Goal: Information Seeking & Learning: Learn about a topic

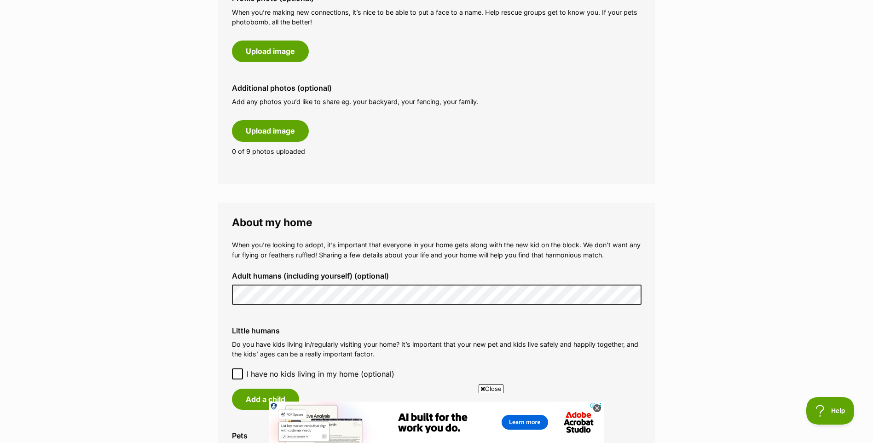
scroll to position [552, 0]
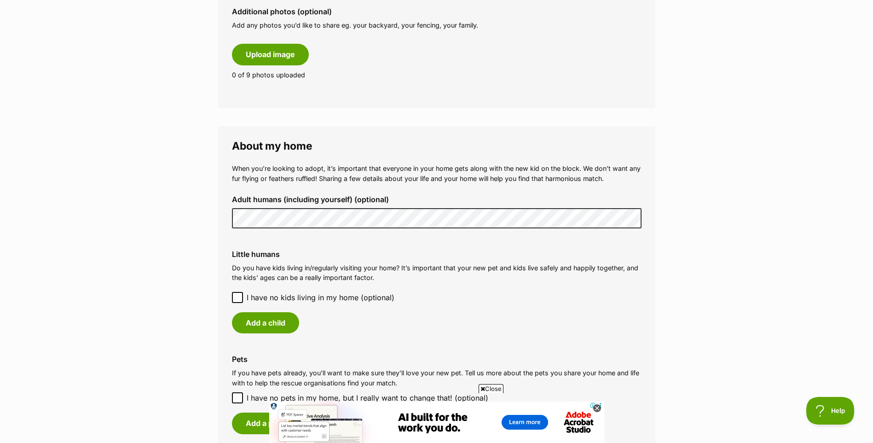
click at [311, 288] on div "Little humans Do you have kids living in/regularly visiting your home? It’s imp…" at bounding box center [436, 291] width 424 height 98
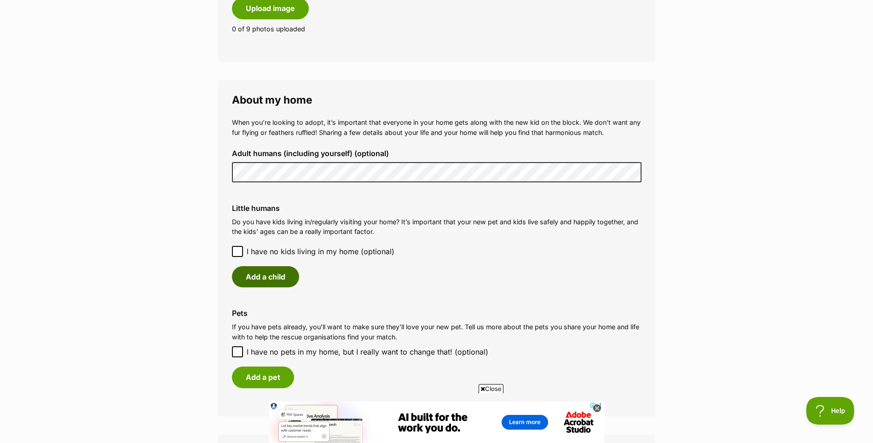
click at [260, 272] on button "Add a child" at bounding box center [265, 276] width 67 height 21
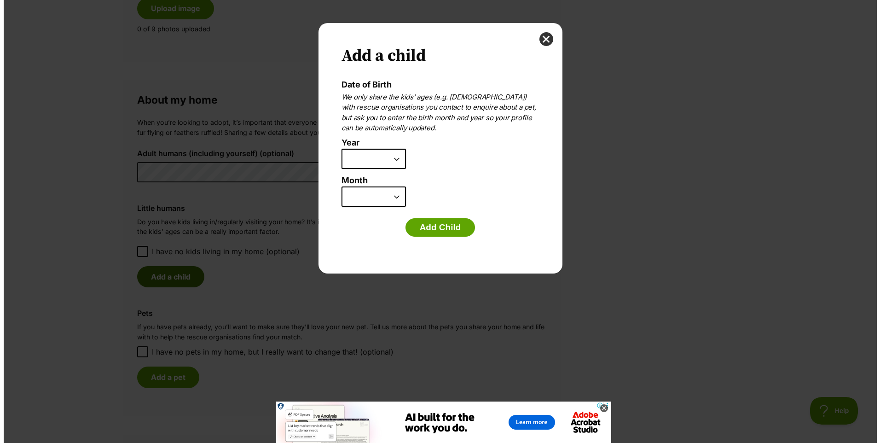
scroll to position [0, 0]
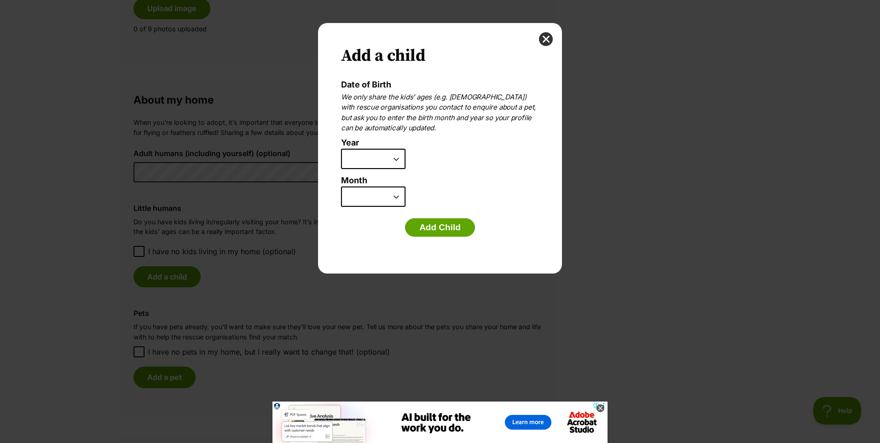
click at [395, 159] on select "2025 2024 2023 2022 2021 2020 2019 2018 2017 2016 2015 2014 2013 2012 2011 2010…" at bounding box center [373, 159] width 64 height 20
select select "2017"
click at [341, 149] on select "2025 2024 2023 2022 2021 2020 2019 2018 2017 2016 2015 2014 2013 2012 2011 2010…" at bounding box center [373, 159] width 64 height 20
click at [397, 196] on select "January February March April May June July August September October November De…" at bounding box center [373, 196] width 64 height 20
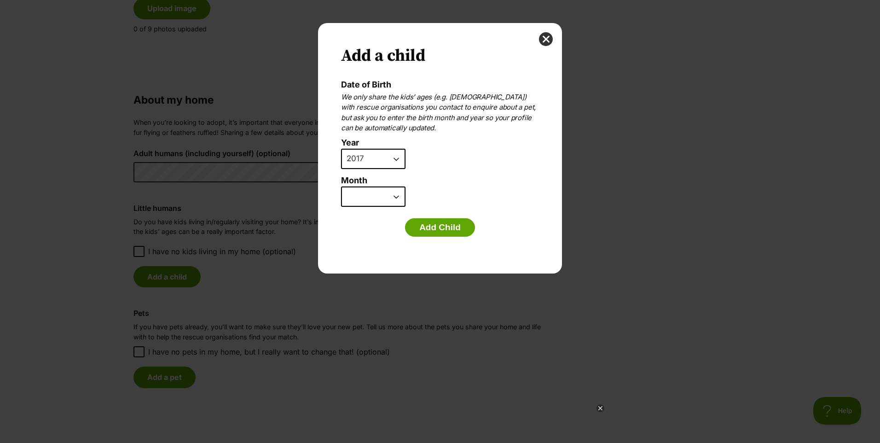
select select "6"
click at [341, 186] on select "January February March April May June July August September October November De…" at bounding box center [373, 196] width 64 height 20
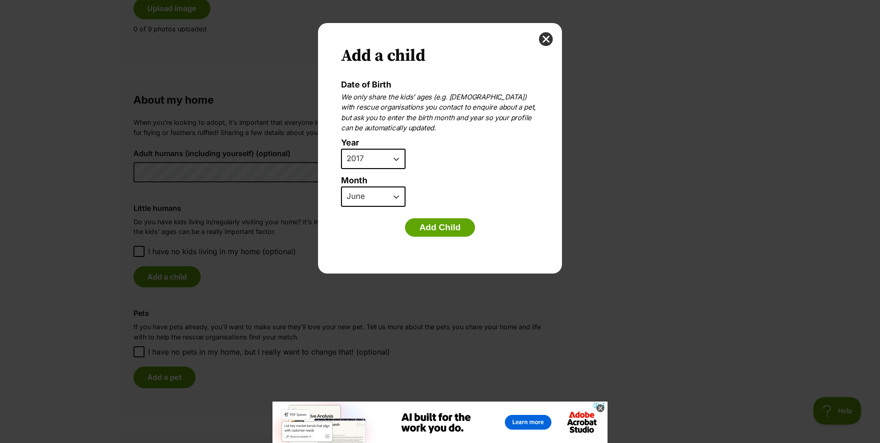
click at [435, 225] on button "Add Child" at bounding box center [440, 227] width 70 height 18
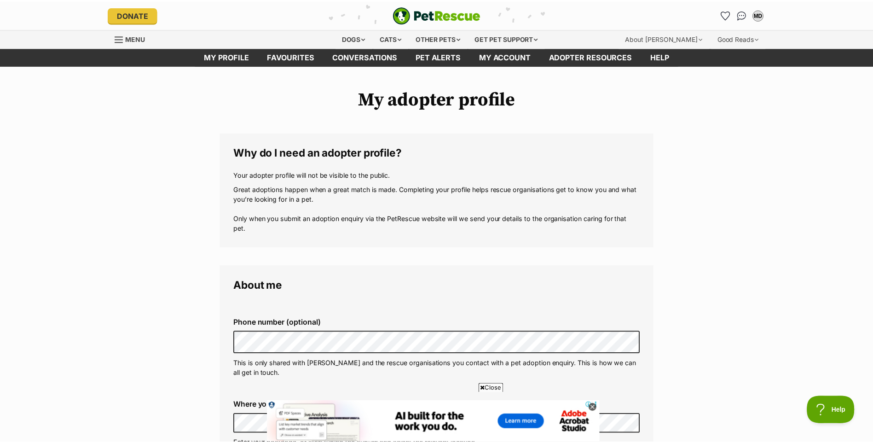
scroll to position [598, 0]
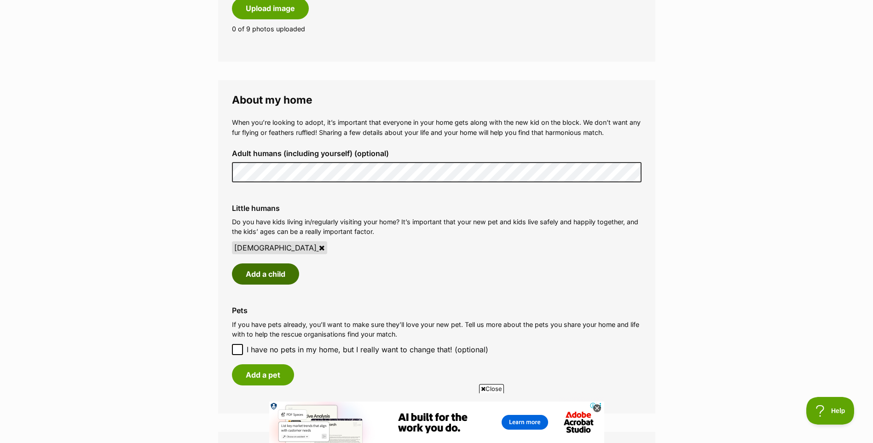
click at [255, 278] on button "Add a child" at bounding box center [265, 273] width 67 height 21
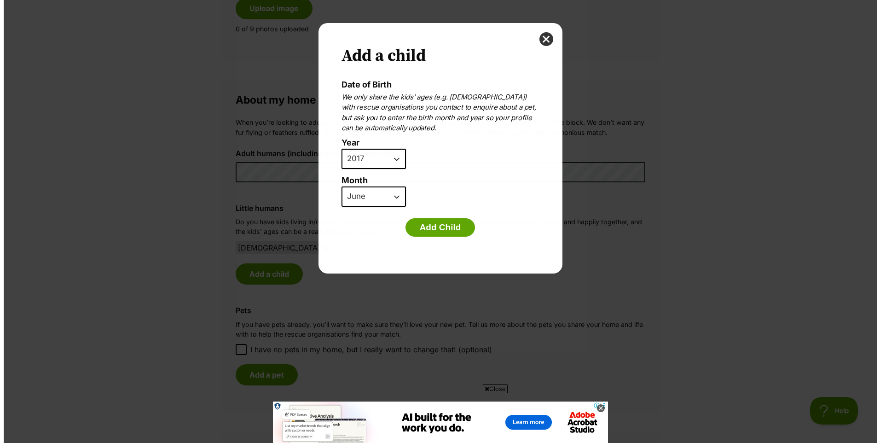
scroll to position [0, 0]
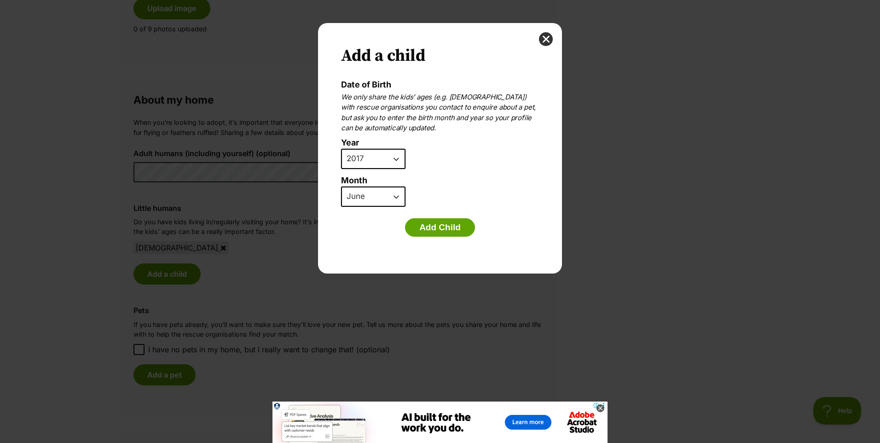
click at [396, 153] on select "2025 2024 2023 2022 2021 2020 2019 2018 2017 2016 2015 2014 2013 2012 2011 2010…" at bounding box center [373, 159] width 64 height 20
select select "2015"
click at [341, 149] on select "2025 2024 2023 2022 2021 2020 2019 2018 2017 2016 2015 2014 2013 2012 2011 2010…" at bounding box center [373, 159] width 64 height 20
click at [361, 198] on select "January February March April May June July August September October November De…" at bounding box center [373, 196] width 64 height 20
select select "10"
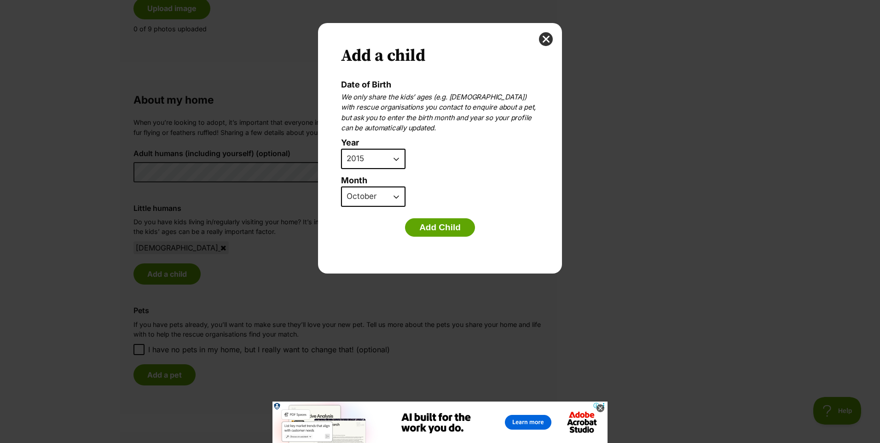
click at [341, 186] on select "January February March April May June July August September October November De…" at bounding box center [373, 196] width 64 height 20
click at [442, 229] on button "Add Child" at bounding box center [440, 227] width 70 height 18
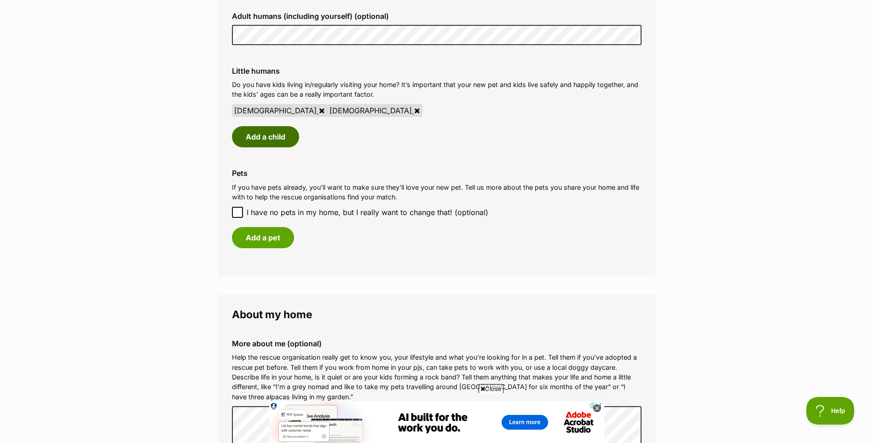
scroll to position [782, 0]
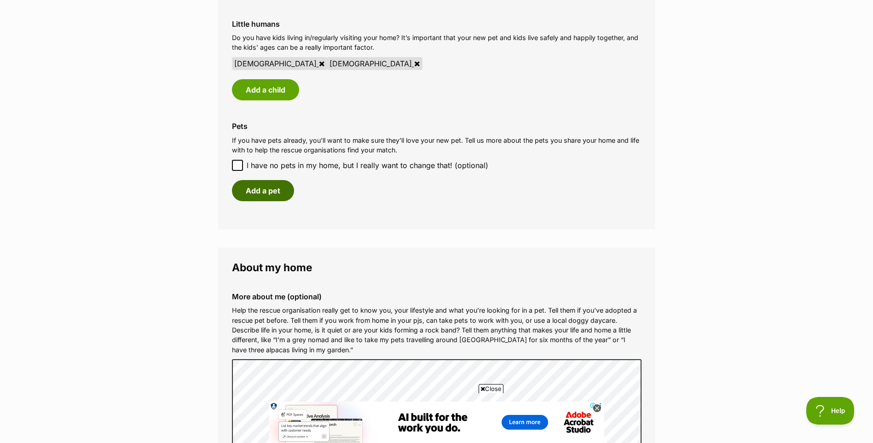
click at [266, 192] on button "Add a pet" at bounding box center [263, 190] width 62 height 21
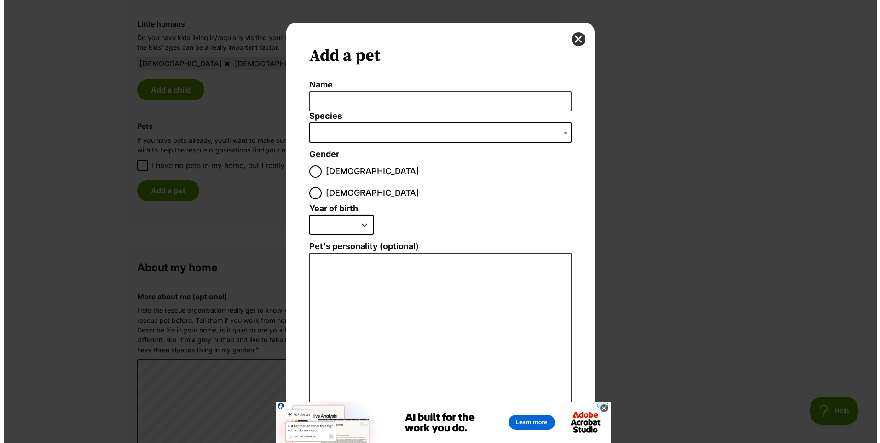
scroll to position [0, 0]
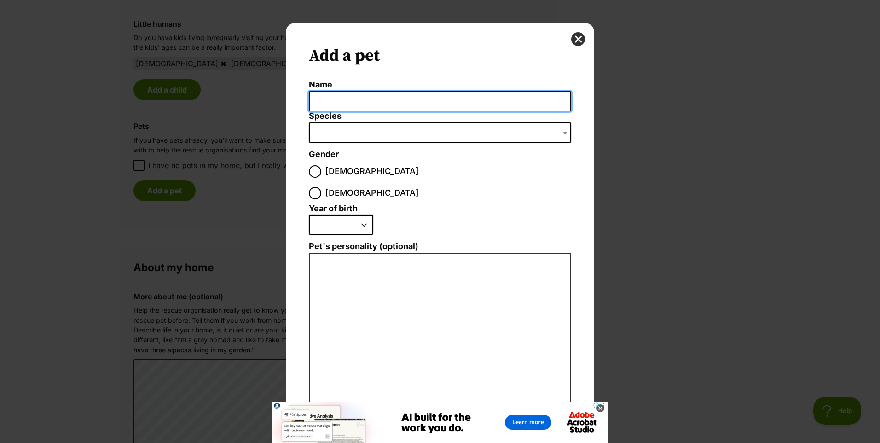
click at [391, 101] on input "Name" at bounding box center [440, 101] width 262 height 21
type input "Buddy"
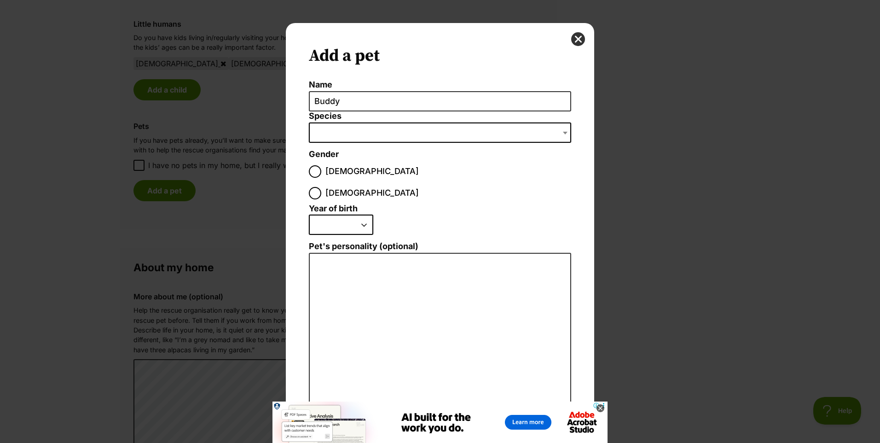
click at [396, 130] on span "Dialog Window - Close (Press escape to close)" at bounding box center [440, 132] width 262 height 20
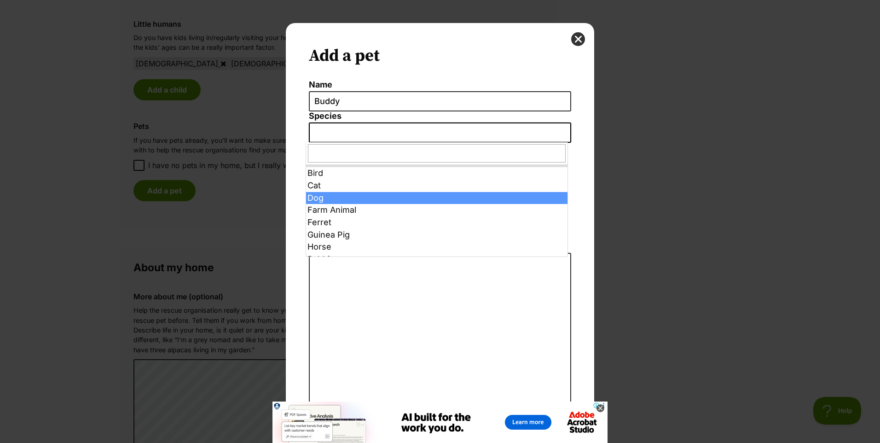
select select "1"
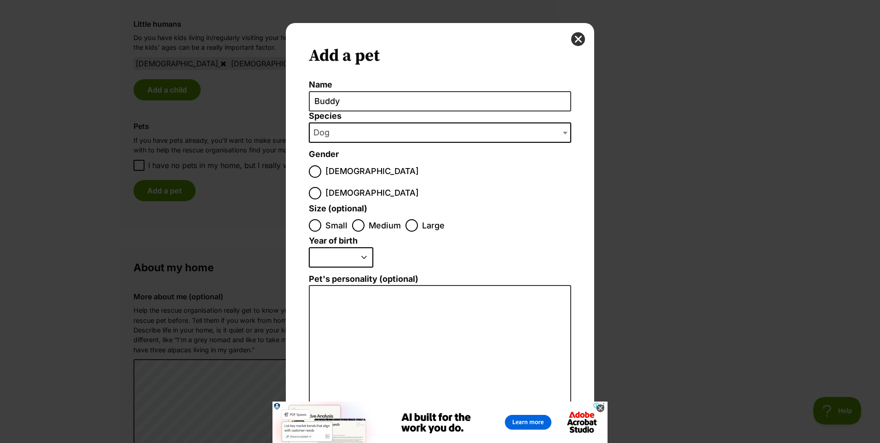
click at [328, 170] on span "Male" at bounding box center [371, 171] width 93 height 12
click at [321, 170] on input "Male" at bounding box center [315, 171] width 12 height 12
radio input "true"
click at [332, 219] on span "Small" at bounding box center [336, 225] width 22 height 12
click at [321, 219] on input "Small" at bounding box center [315, 225] width 12 height 12
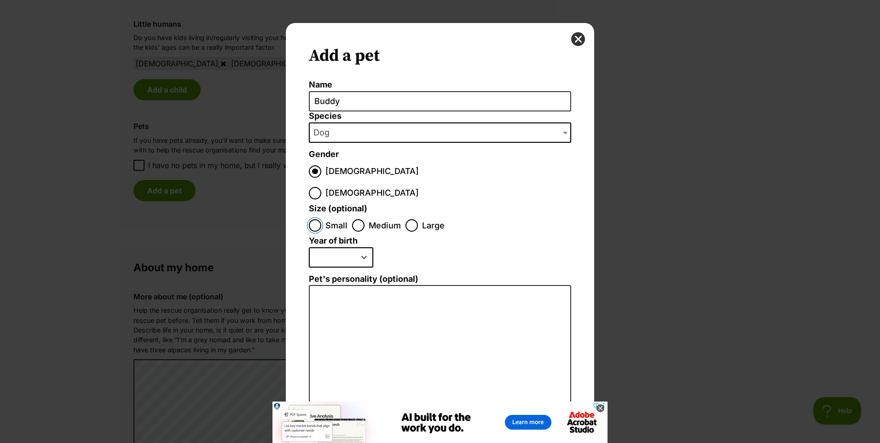
radio input "true"
click at [340, 247] on select "2025 2024 2023 2022 2021 2020 2019 2018 2017 2016 2015 2014 2013 2012 2011 2010…" at bounding box center [341, 257] width 64 height 20
select select "2020"
click at [309, 247] on select "2025 2024 2023 2022 2021 2020 2019 2018 2017 2016 2015 2014 2013 2012 2011 2010…" at bounding box center [341, 257] width 64 height 20
click at [422, 328] on textarea "Pet's personality (optional)" at bounding box center [440, 385] width 262 height 201
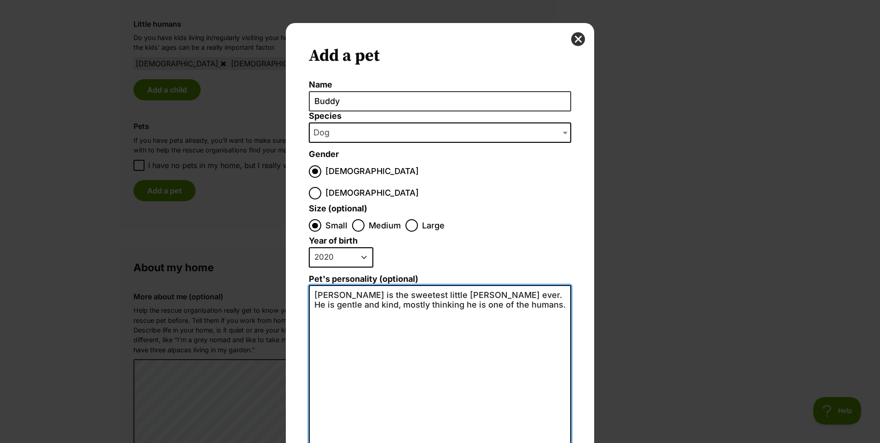
scroll to position [82, 0]
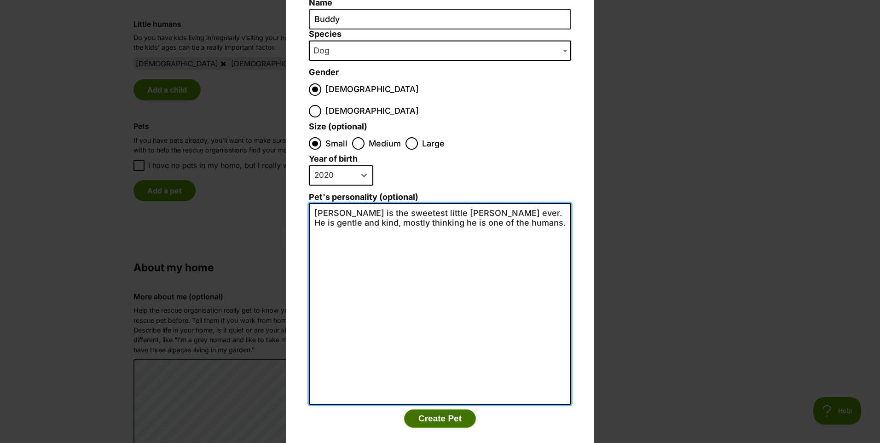
type textarea "Buddy is the sweetest little Jack Russell ever. He is gentle and kind, mostly t…"
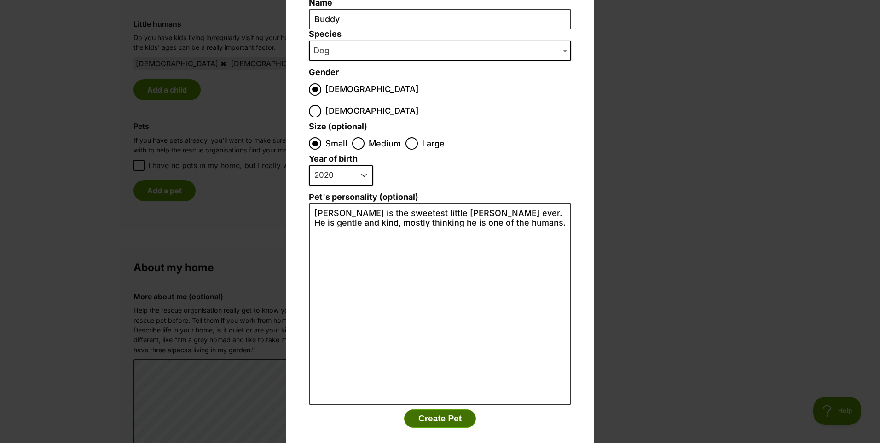
click at [448, 409] on button "Create Pet" at bounding box center [440, 418] width 72 height 18
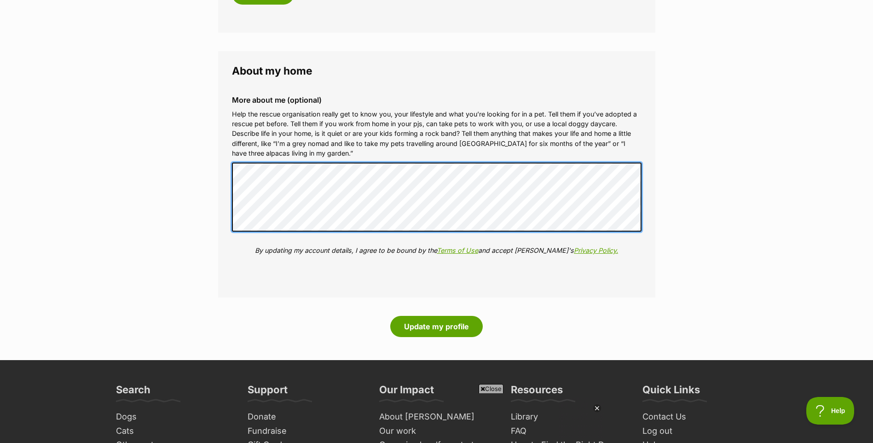
scroll to position [0, 0]
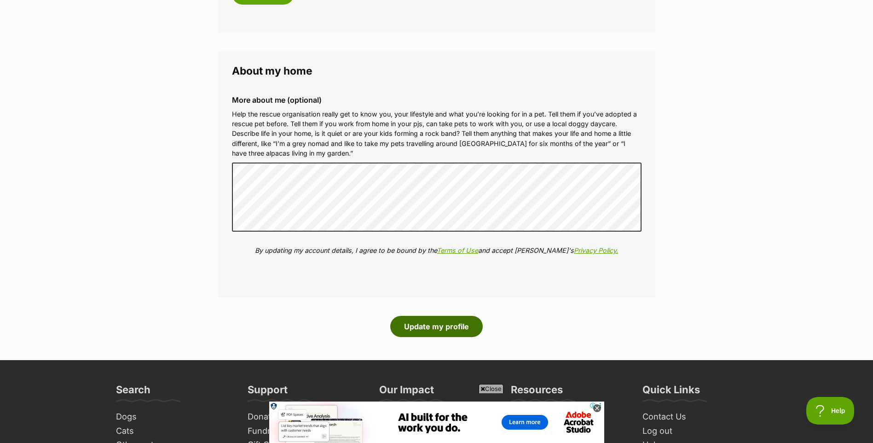
click at [451, 319] on button "Update my profile" at bounding box center [436, 326] width 92 height 21
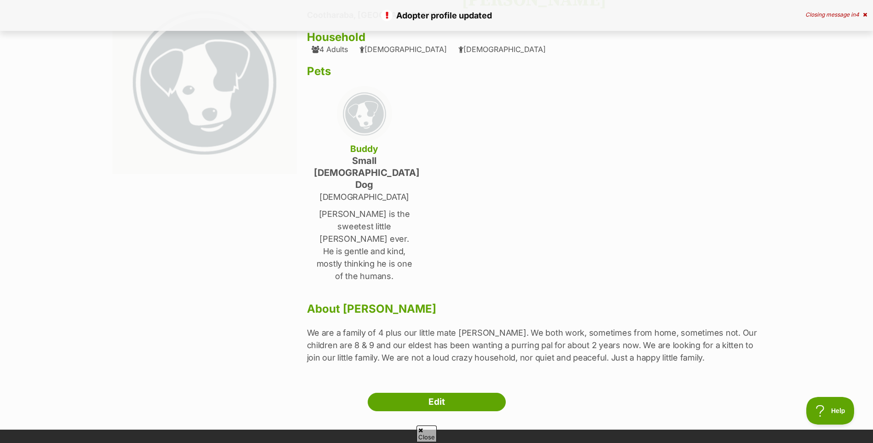
scroll to position [92, 0]
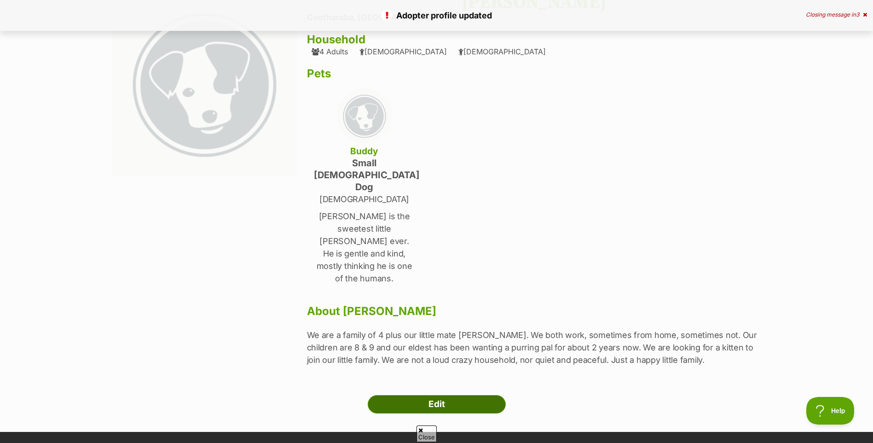
click at [449, 395] on link "Edit" at bounding box center [437, 404] width 138 height 18
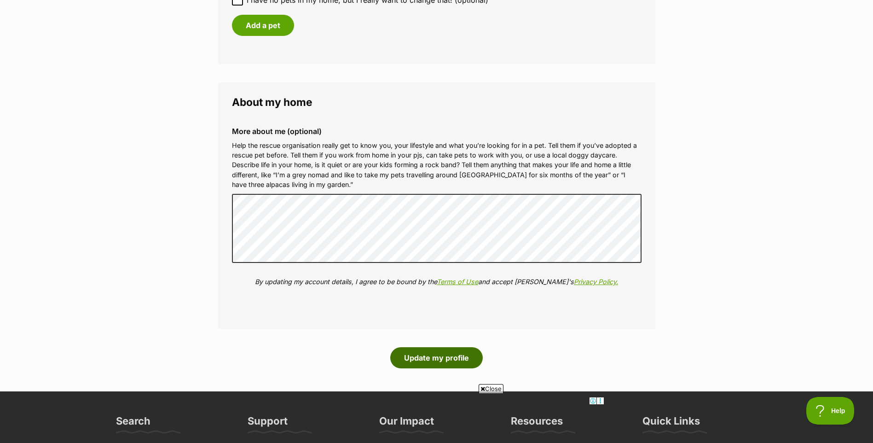
click at [454, 358] on button "Update my profile" at bounding box center [436, 357] width 92 height 21
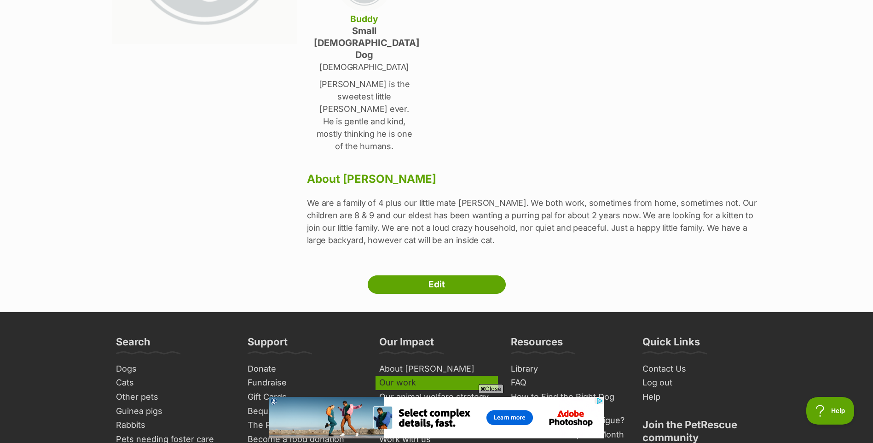
scroll to position [368, 0]
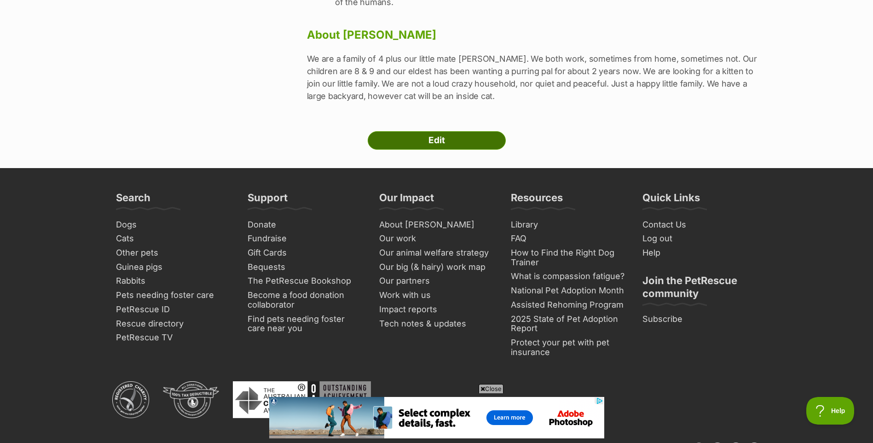
click at [447, 131] on link "Edit" at bounding box center [437, 140] width 138 height 18
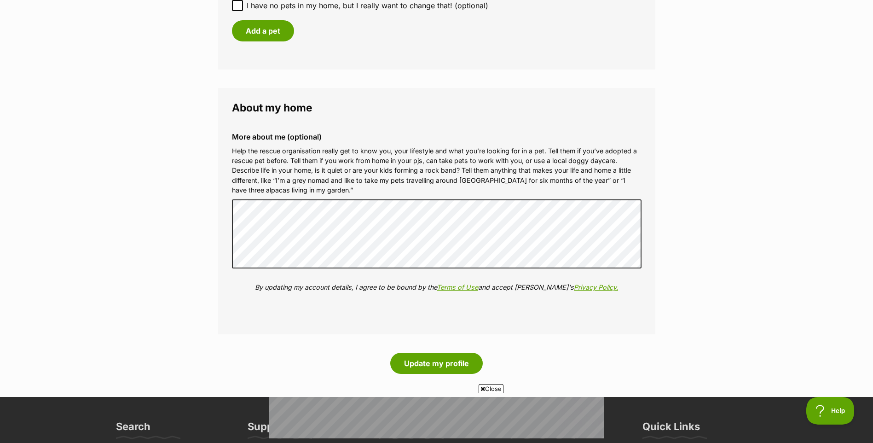
scroll to position [1307, 0]
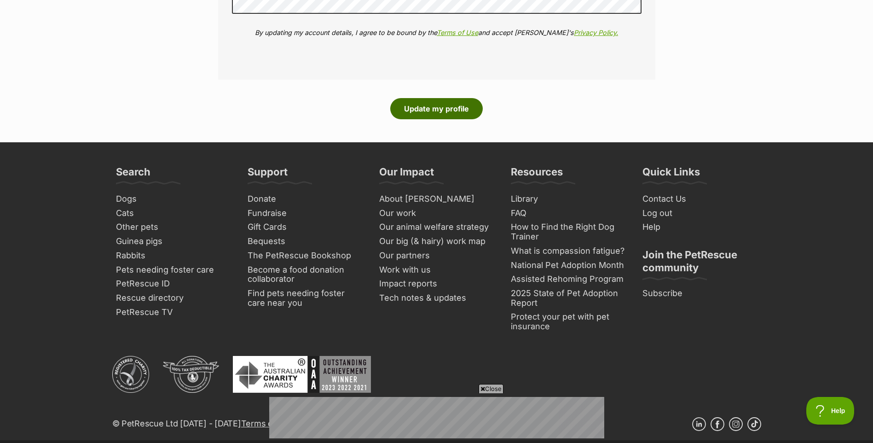
click at [443, 109] on button "Update my profile" at bounding box center [436, 108] width 92 height 21
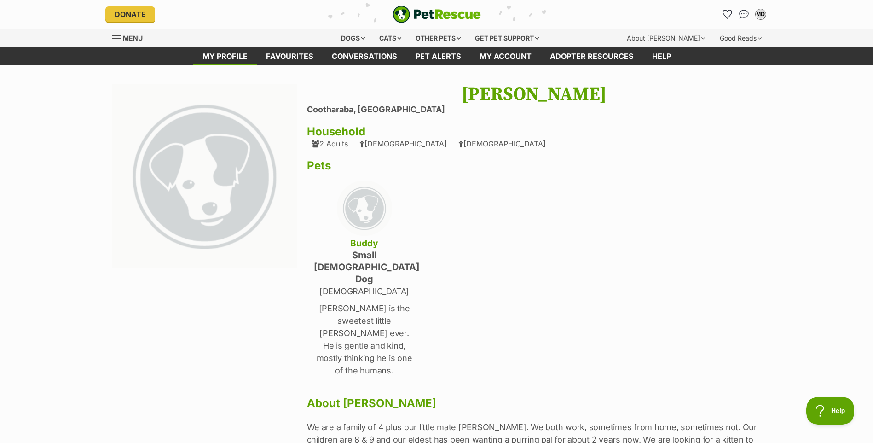
click at [196, 144] on img at bounding box center [204, 176] width 185 height 185
click at [400, 35] on div "Cats" at bounding box center [390, 38] width 35 height 18
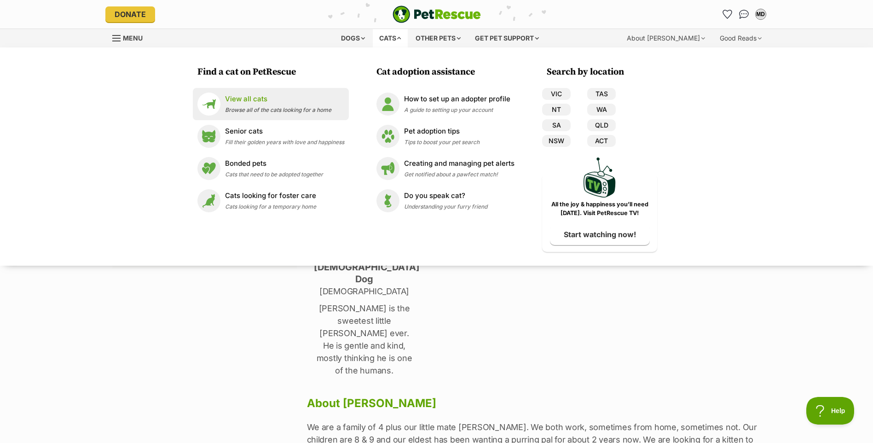
click at [265, 104] on div "View all cats Browse all of the cats looking for a home" at bounding box center [278, 104] width 106 height 20
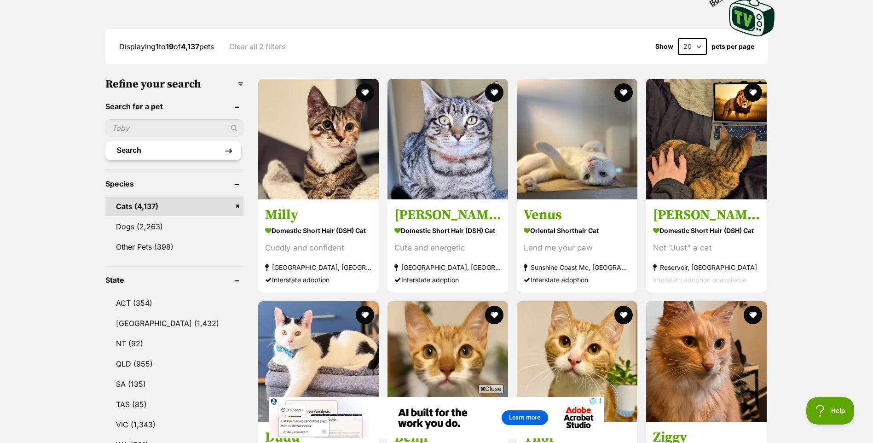
scroll to position [230, 0]
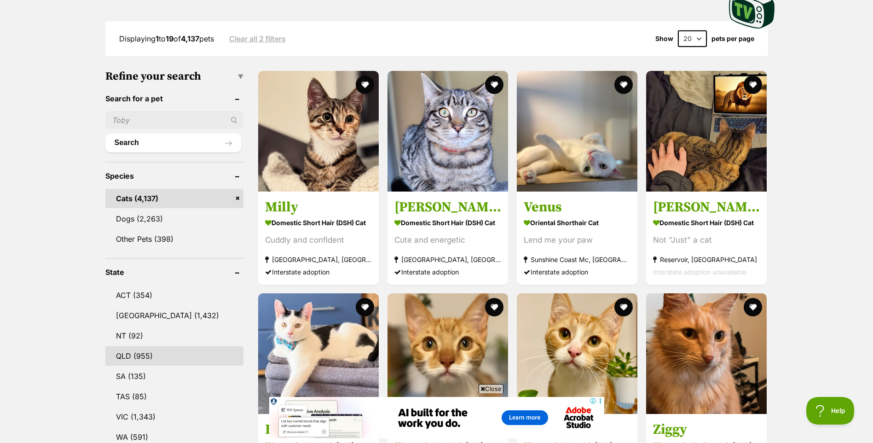
click at [148, 354] on link "QLD (955)" at bounding box center [174, 355] width 138 height 19
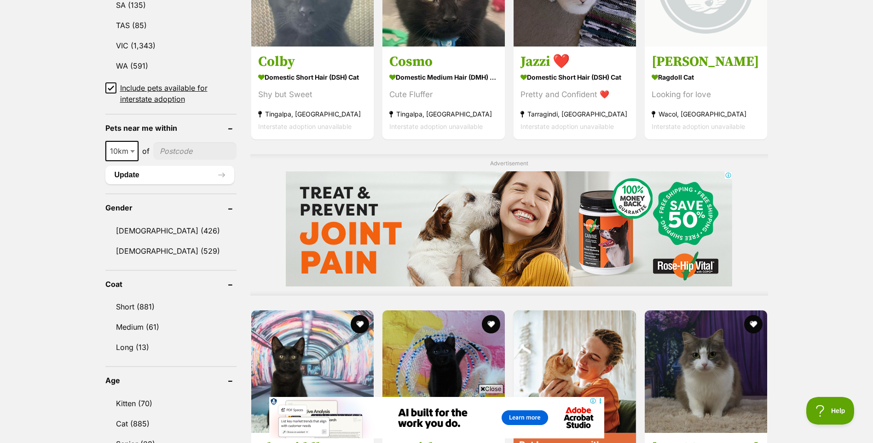
click at [129, 146] on span at bounding box center [133, 151] width 9 height 20
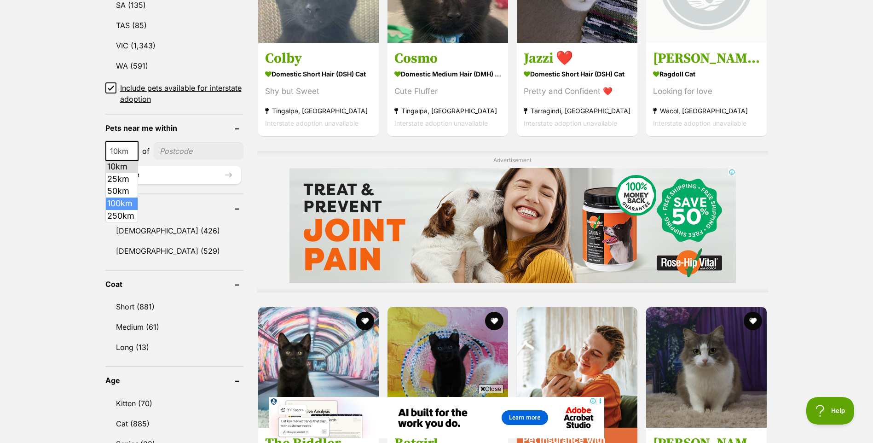
select select "100"
click at [181, 152] on input"] "postcode" at bounding box center [201, 150] width 86 height 17
type input"] "4565"
click at [174, 170] on button "Update" at bounding box center [173, 175] width 136 height 18
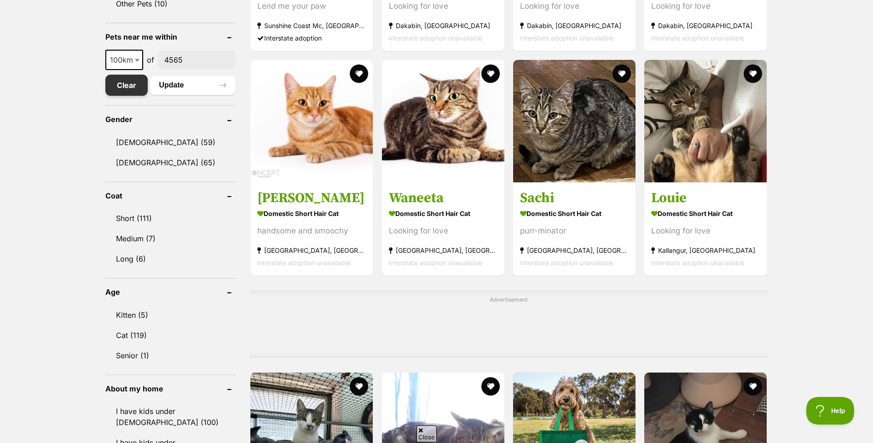
scroll to position [506, 0]
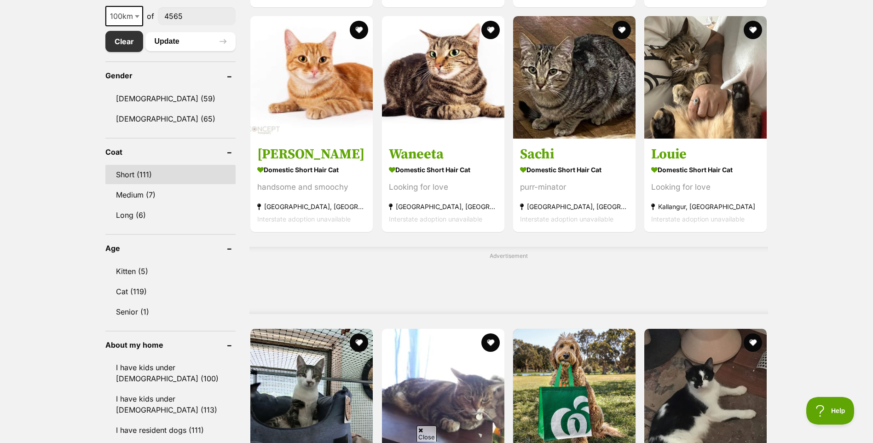
click at [135, 175] on link "Short (111)" at bounding box center [170, 174] width 131 height 19
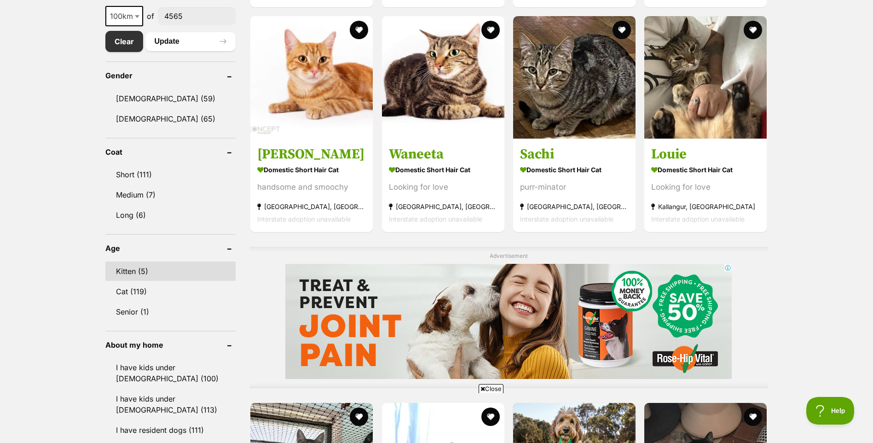
scroll to position [0, 0]
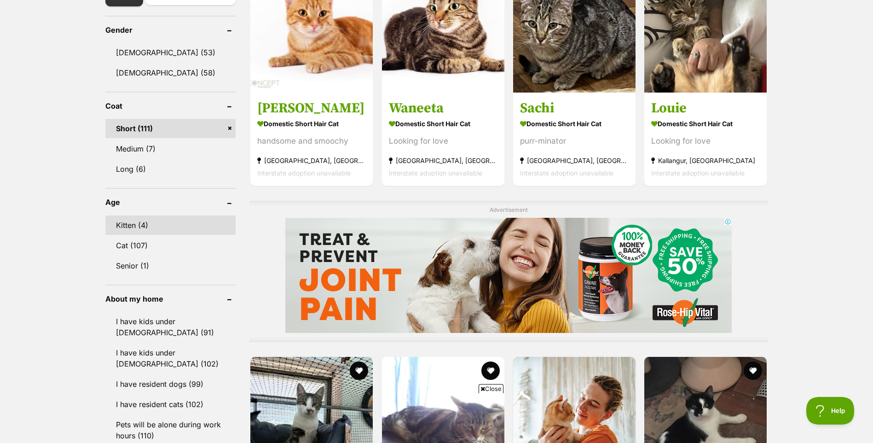
click at [130, 227] on link "Kitten (4)" at bounding box center [170, 224] width 131 height 19
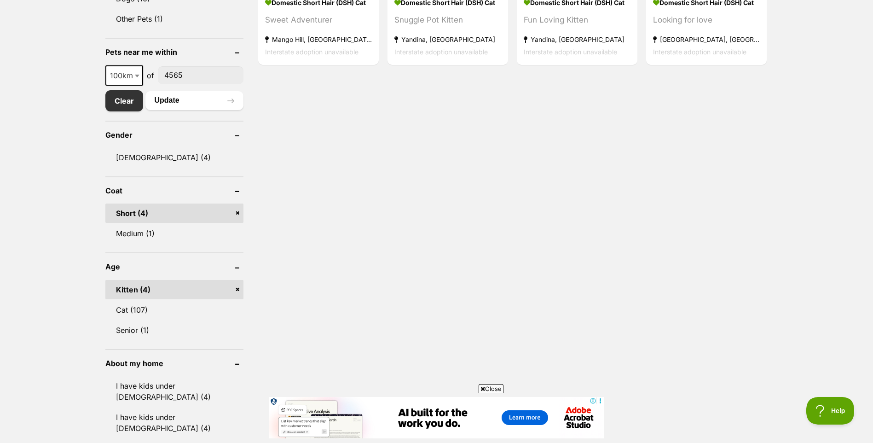
scroll to position [230, 0]
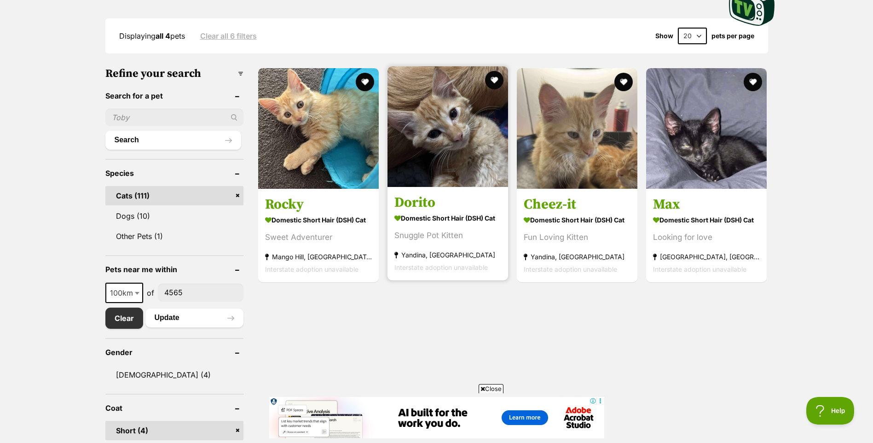
click at [431, 115] on img at bounding box center [447, 126] width 121 height 121
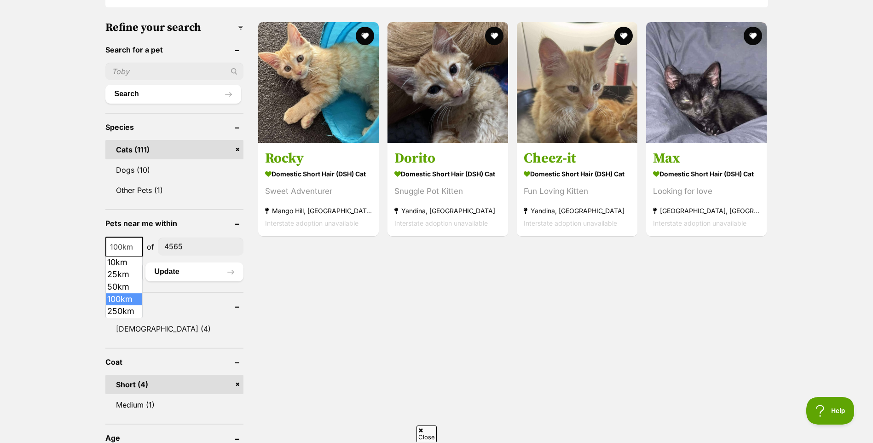
click at [133, 249] on span at bounding box center [137, 246] width 9 height 20
select select "250"
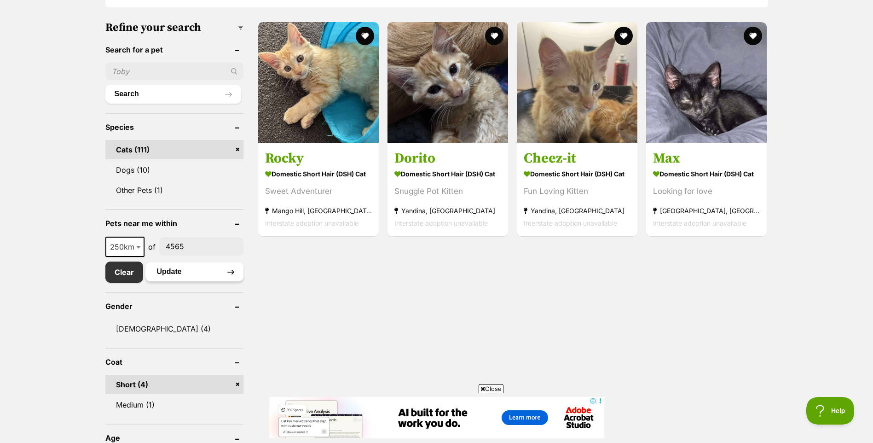
click at [190, 274] on button "Update" at bounding box center [194, 271] width 98 height 18
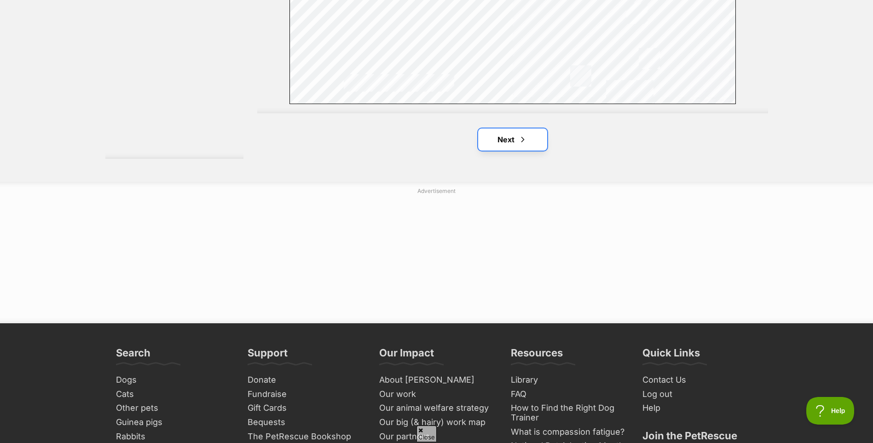
click at [500, 139] on link "Next" at bounding box center [512, 139] width 69 height 22
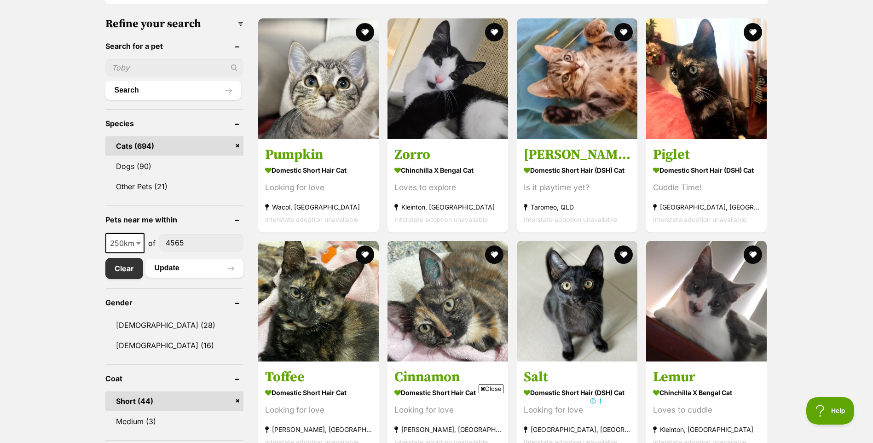
scroll to position [276, 0]
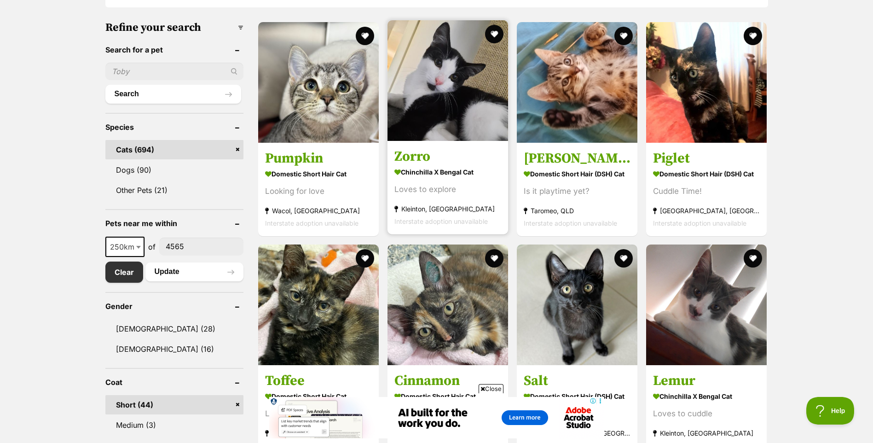
click at [438, 86] on img at bounding box center [447, 80] width 121 height 121
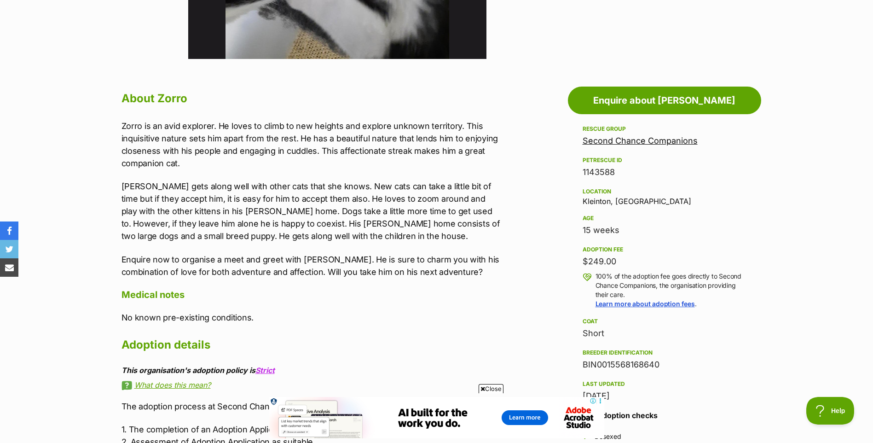
scroll to position [184, 0]
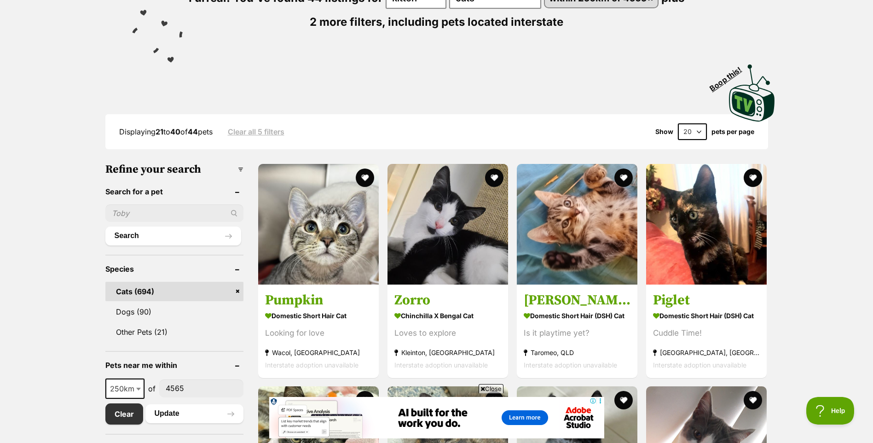
scroll to position [100, 0]
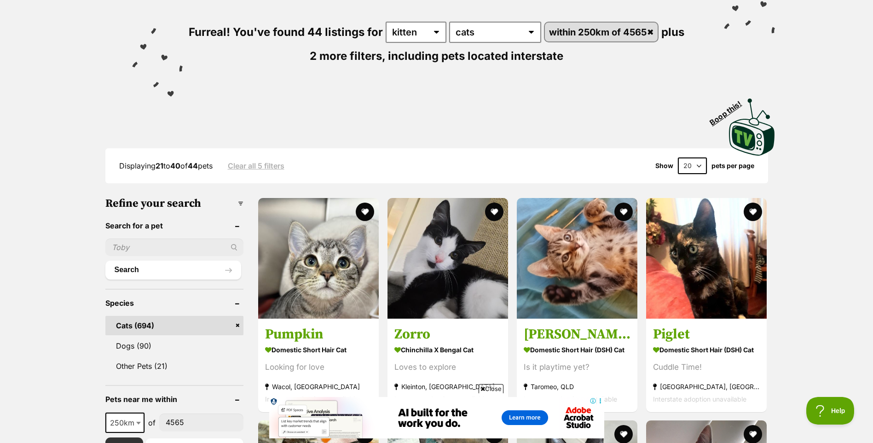
click at [696, 164] on select "20 40 60" at bounding box center [692, 165] width 29 height 17
select select "60"
click at [678, 157] on select "20 40 60" at bounding box center [692, 165] width 29 height 17
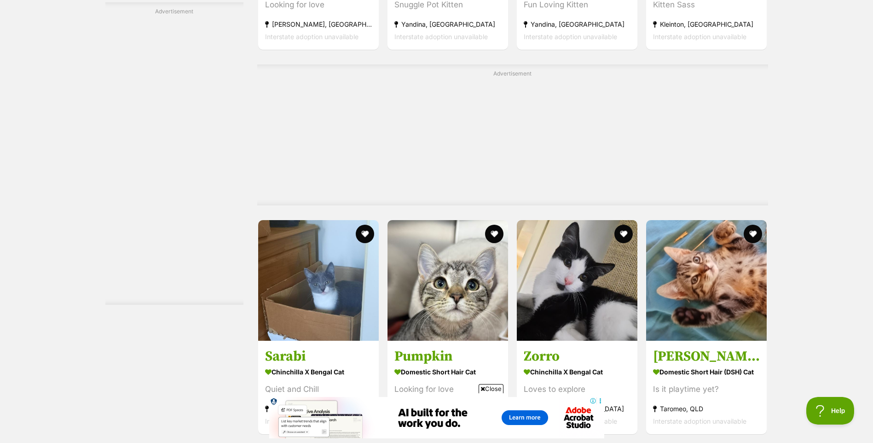
scroll to position [1288, 0]
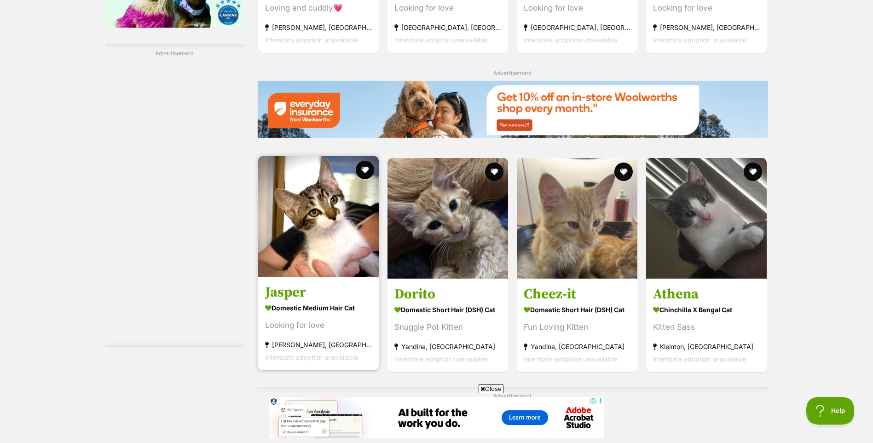
click at [337, 196] on img at bounding box center [318, 216] width 121 height 121
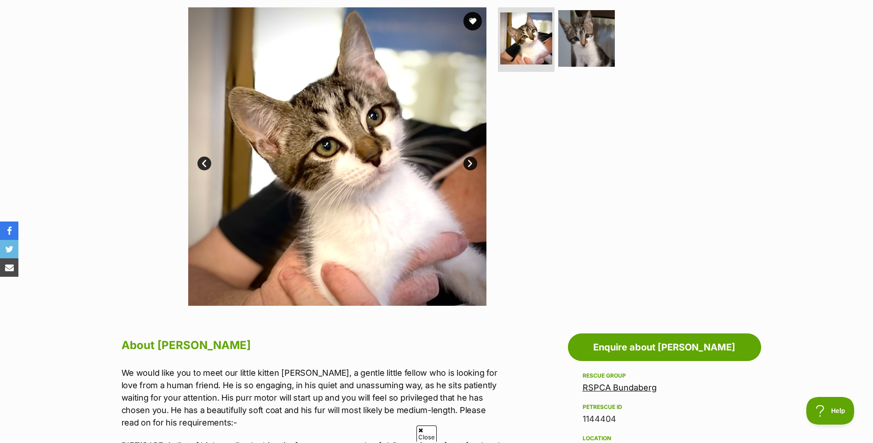
click at [466, 166] on link "Next" at bounding box center [470, 163] width 14 height 14
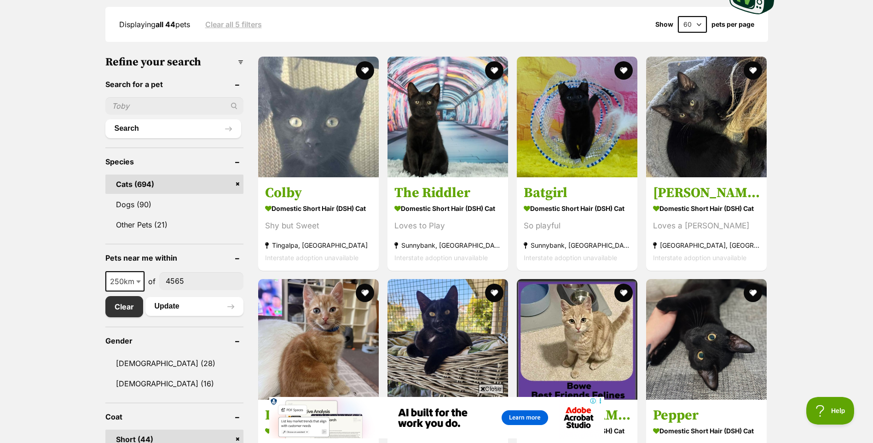
scroll to position [241, 0]
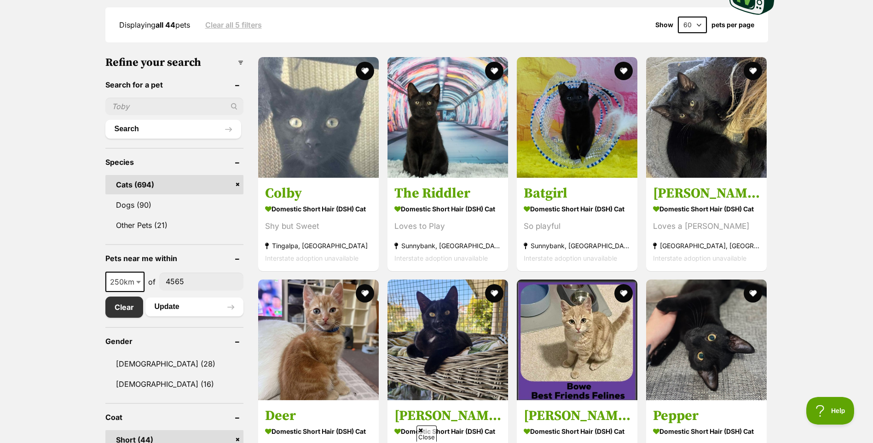
click at [135, 283] on span at bounding box center [139, 281] width 9 height 20
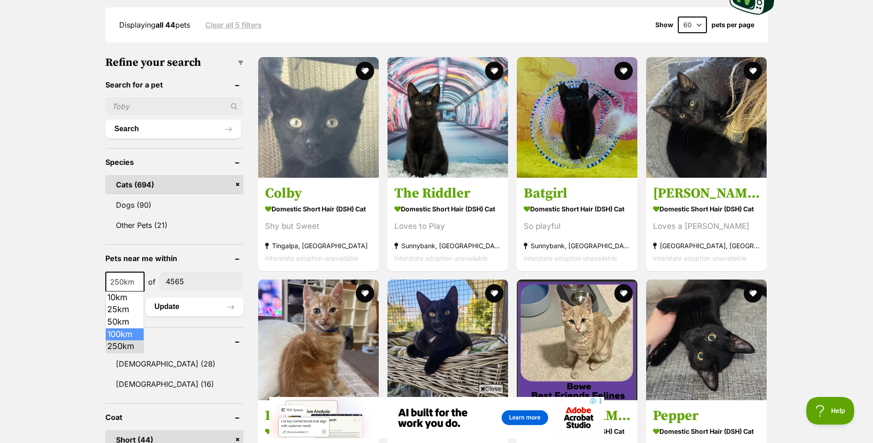
select select "100"
click at [182, 308] on button "Update" at bounding box center [194, 306] width 98 height 18
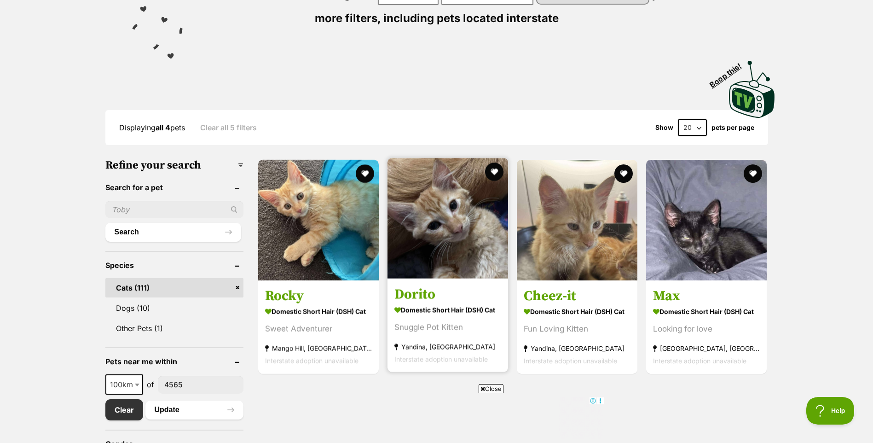
click at [461, 217] on img at bounding box center [447, 218] width 121 height 121
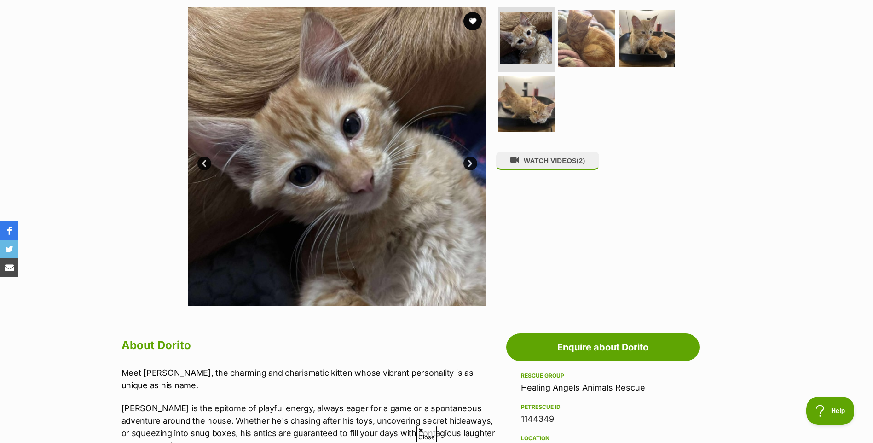
click at [466, 165] on link "Next" at bounding box center [470, 163] width 14 height 14
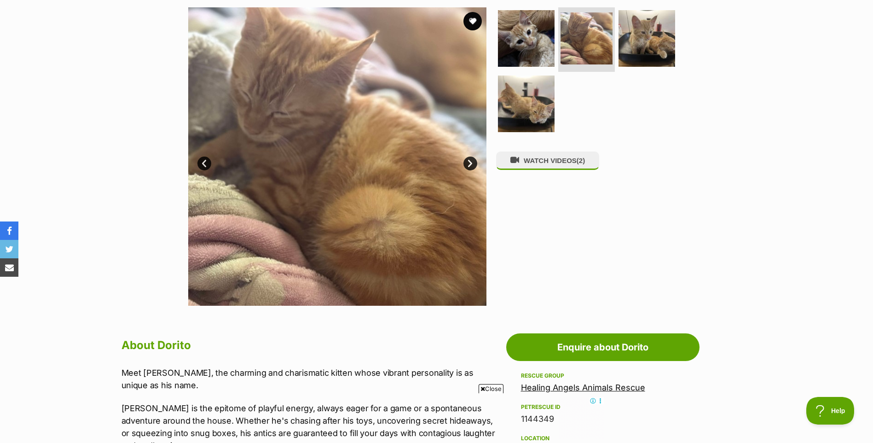
click at [466, 165] on link "Next" at bounding box center [470, 163] width 14 height 14
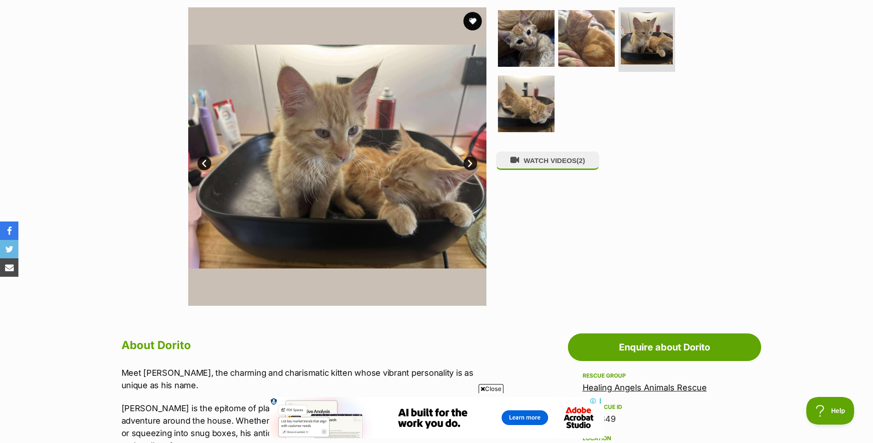
click at [466, 165] on link "Next" at bounding box center [470, 163] width 14 height 14
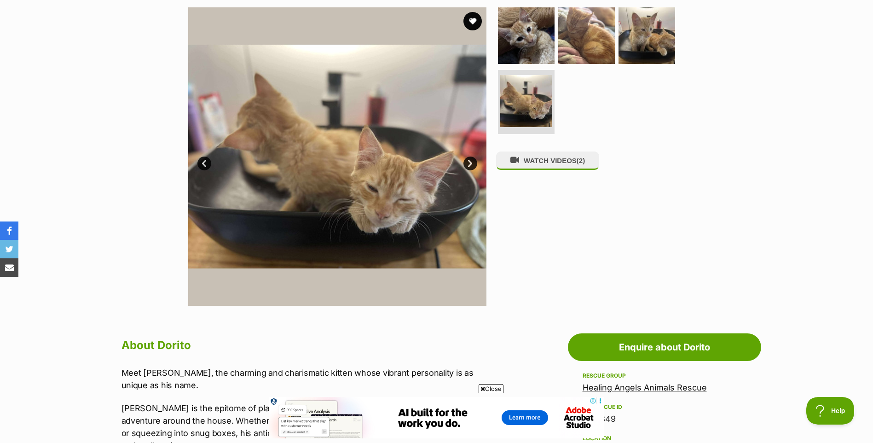
click at [466, 165] on link "Next" at bounding box center [470, 163] width 14 height 14
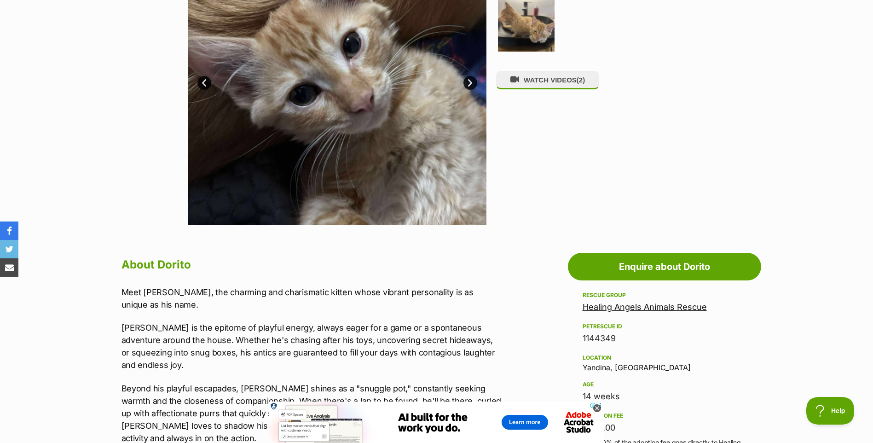
scroll to position [368, 0]
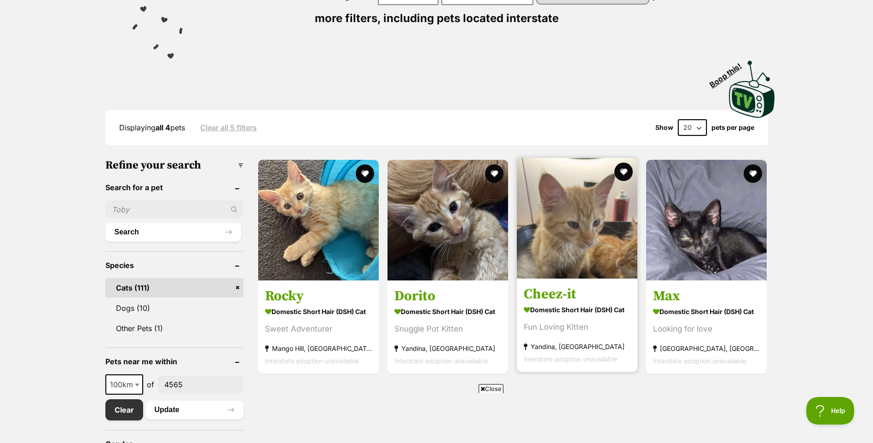
click at [556, 292] on h3 "Cheez-it" at bounding box center [577, 293] width 107 height 17
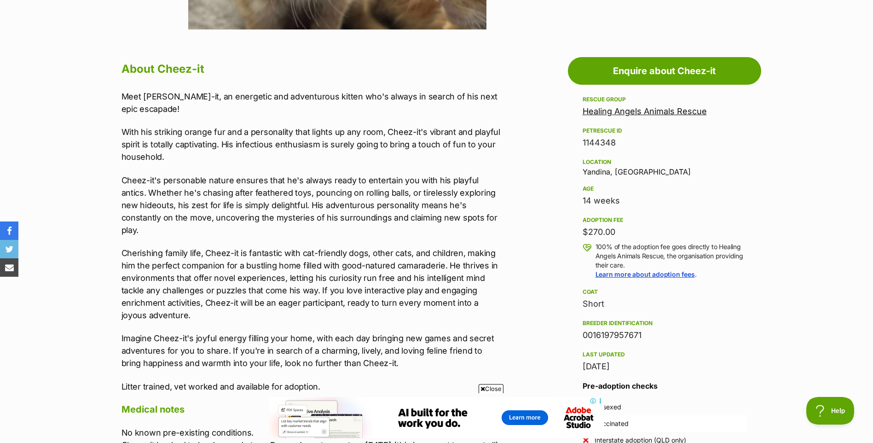
scroll to position [46, 0]
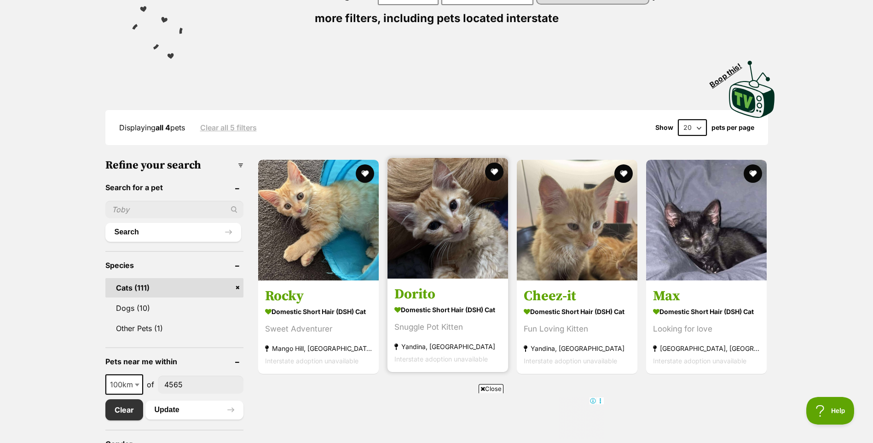
click at [435, 230] on img at bounding box center [447, 218] width 121 height 121
